Goal: Task Accomplishment & Management: Use online tool/utility

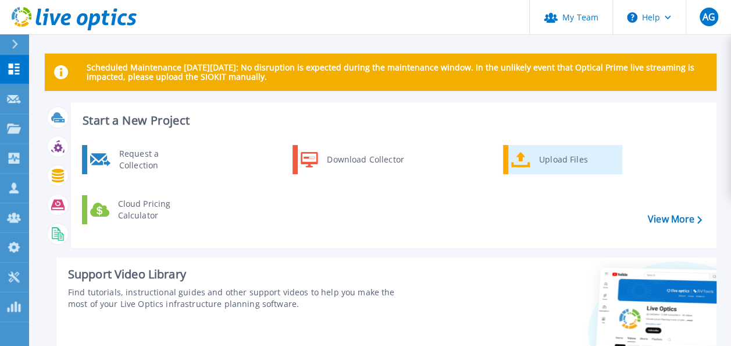
click at [536, 158] on div "Upload Files" at bounding box center [576, 159] width 86 height 23
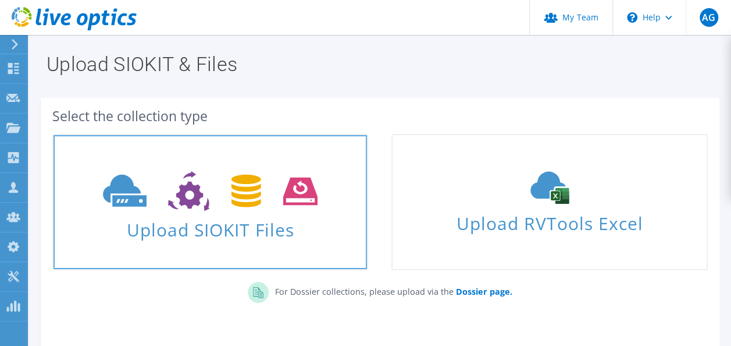
click at [257, 201] on use at bounding box center [210, 191] width 215 height 40
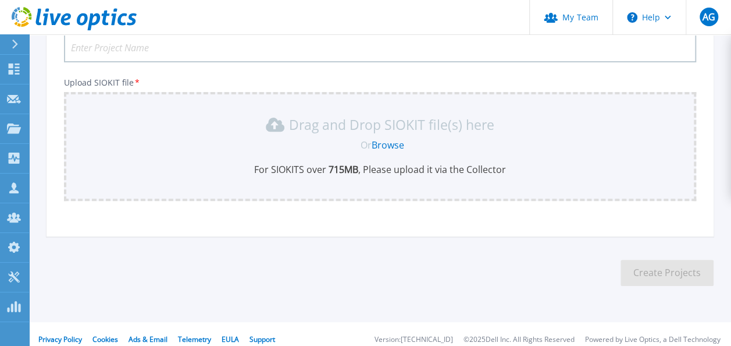
scroll to position [115, 0]
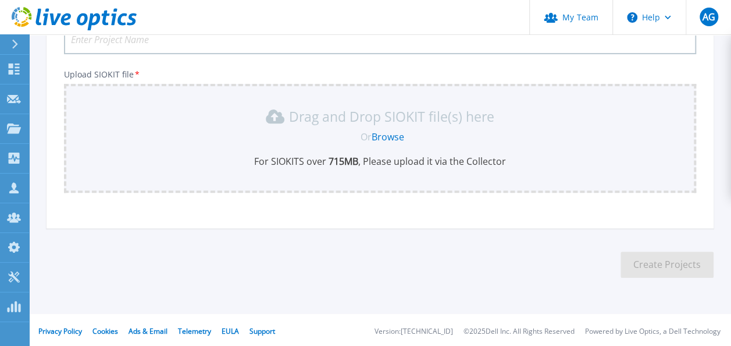
click at [393, 133] on link "Browse" at bounding box center [388, 136] width 33 height 13
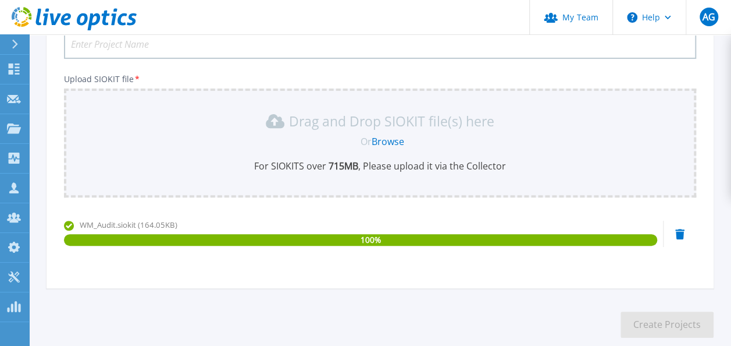
scroll to position [0, 0]
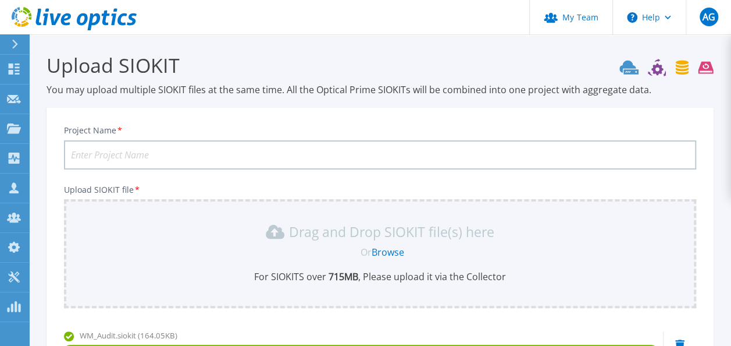
click at [385, 151] on input "Project Name *" at bounding box center [380, 154] width 632 height 29
type input "Hurlingham Club"
click at [652, 175] on div "Project Name * Hurlingham Club Upload SIOKIT file * Drag and Drop SIOKIT file(s…" at bounding box center [380, 256] width 667 height 283
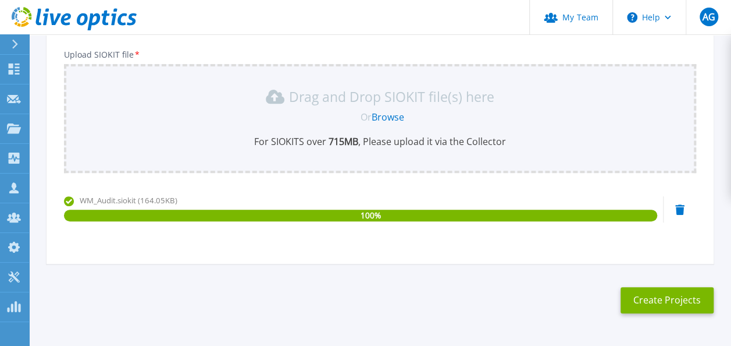
scroll to position [173, 0]
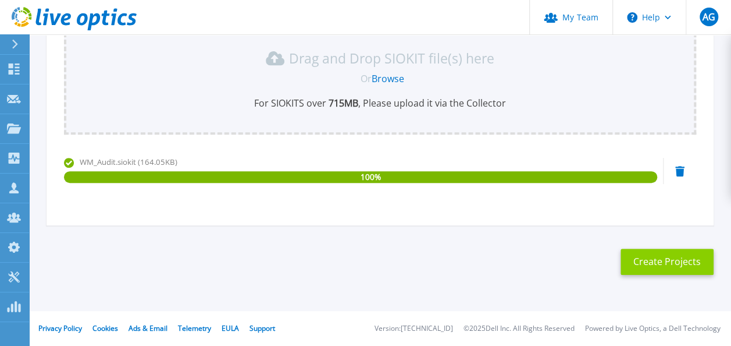
click at [676, 263] on button "Create Projects" at bounding box center [667, 261] width 93 height 26
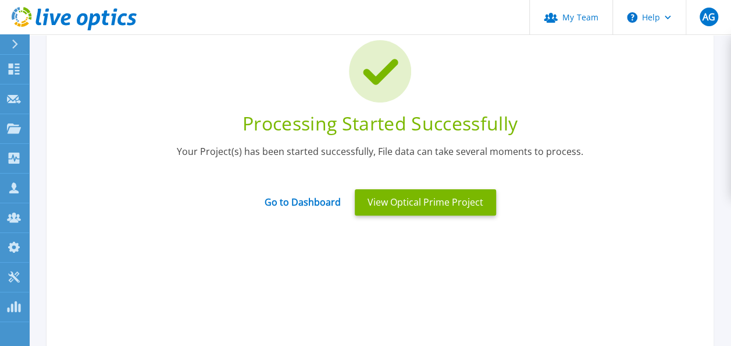
scroll to position [57, 0]
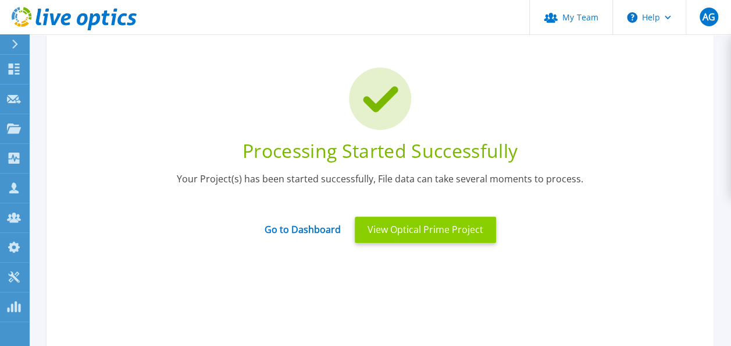
click at [465, 230] on button "View Optical Prime Project" at bounding box center [425, 229] width 141 height 26
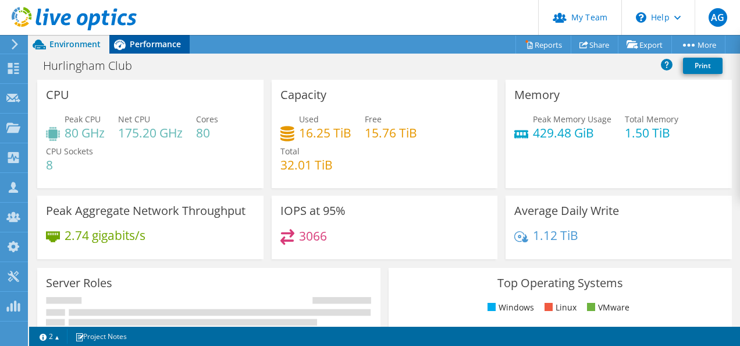
click at [150, 42] on span "Performance" at bounding box center [155, 43] width 51 height 11
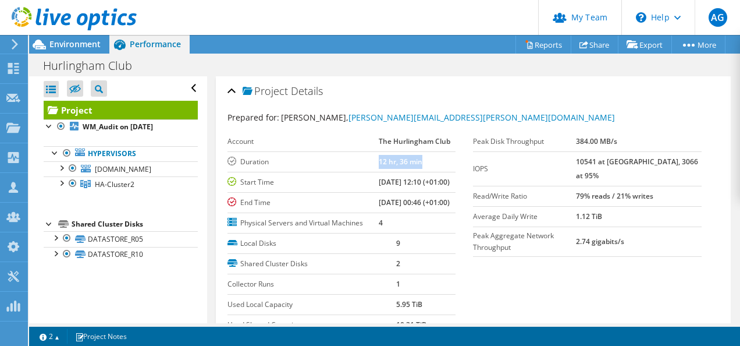
drag, startPoint x: 364, startPoint y: 161, endPoint x: 424, endPoint y: 160, distance: 60.5
click at [424, 160] on tr "Duration 12 hr, 36 min" at bounding box center [341, 161] width 229 height 20
